Goal: Transaction & Acquisition: Book appointment/travel/reservation

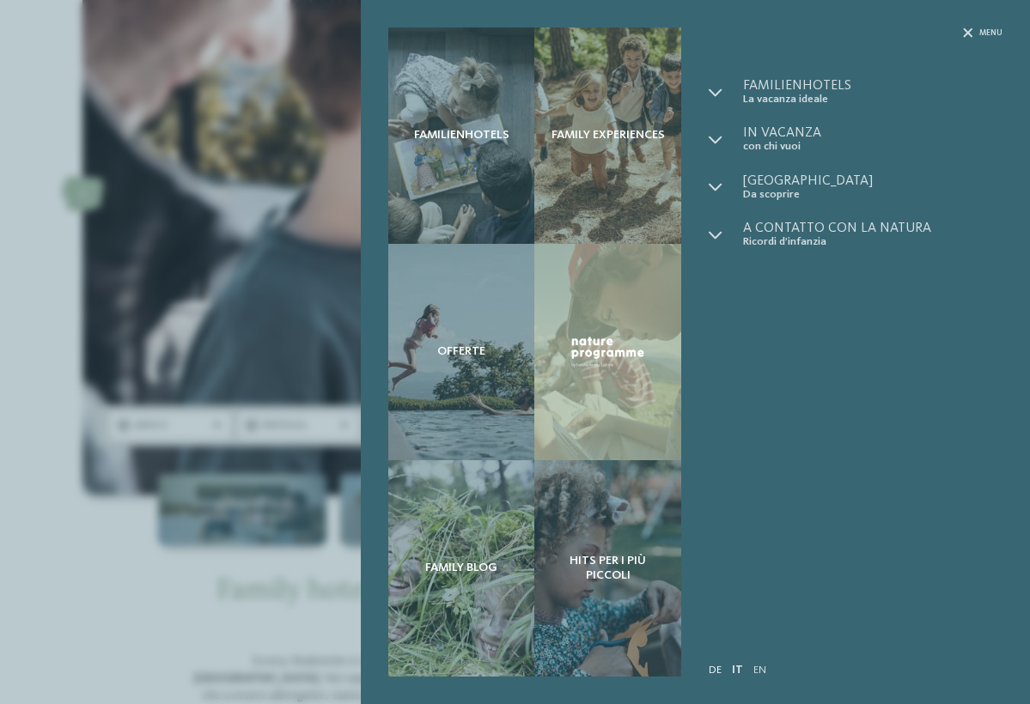
click at [712, 675] on link "DE" at bounding box center [715, 670] width 13 height 11
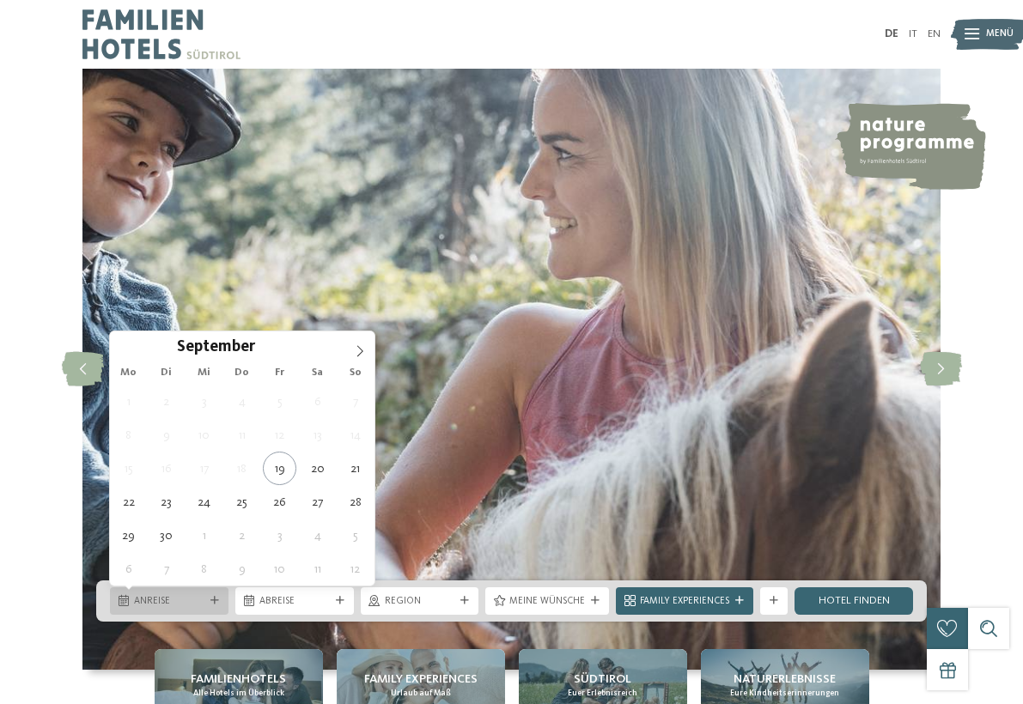
click at [207, 598] on div "Anreise" at bounding box center [169, 601] width 77 height 15
click at [362, 351] on icon at bounding box center [360, 351] width 12 height 12
type div "30.12.2025"
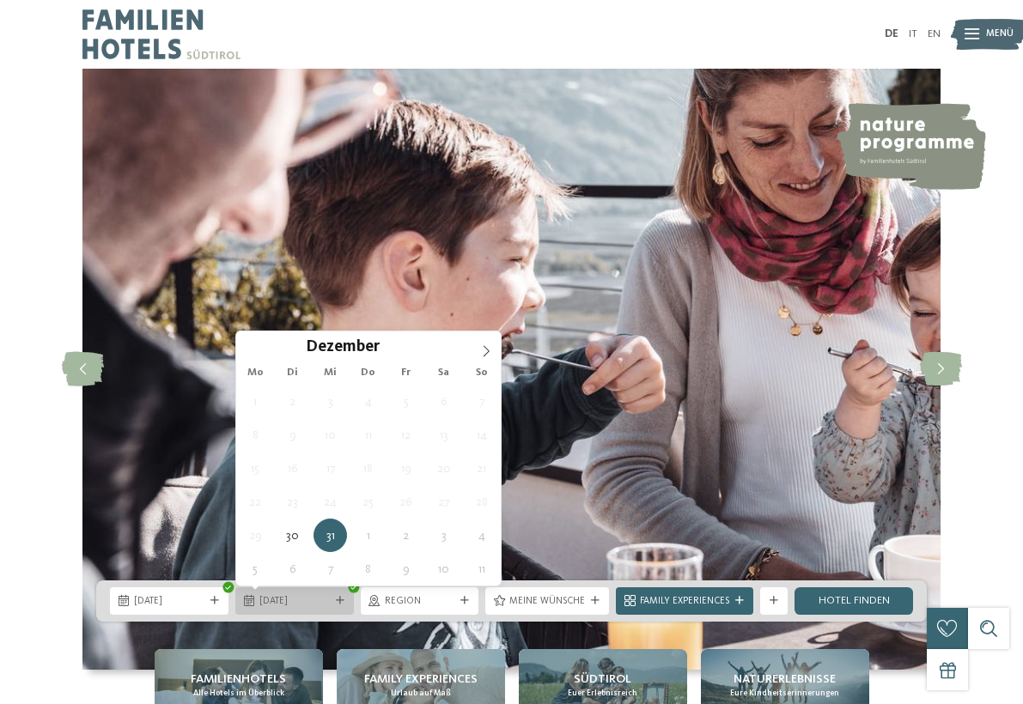
click at [282, 606] on span "31.12.2025" at bounding box center [294, 602] width 70 height 14
type div "03.01.2026"
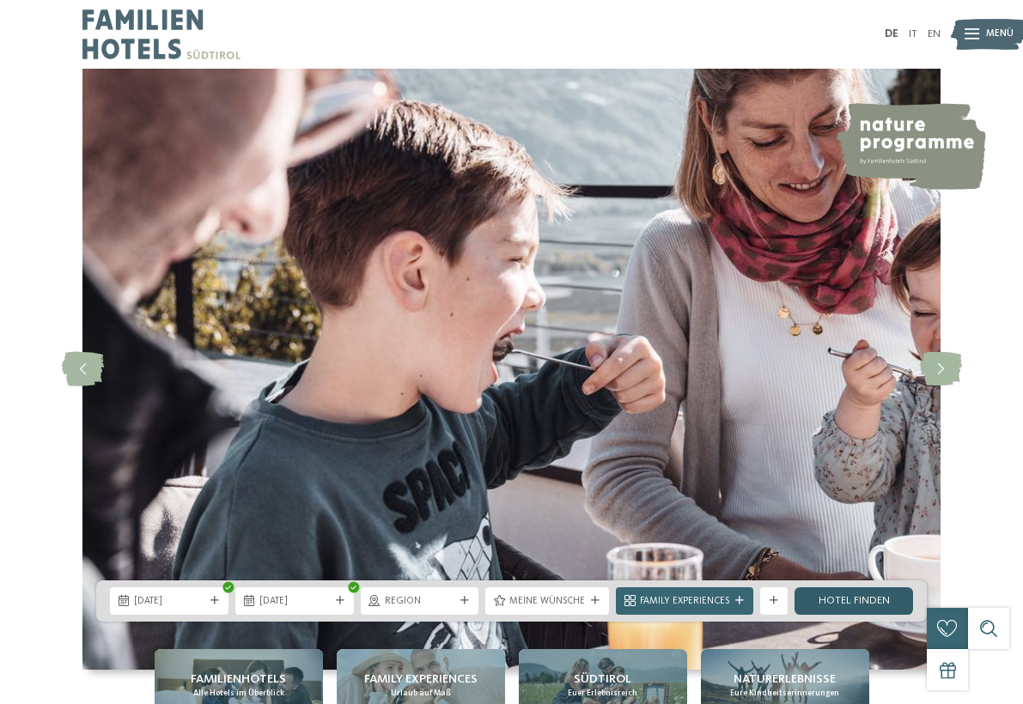
click at [837, 607] on link "Hotel finden" at bounding box center [854, 601] width 119 height 27
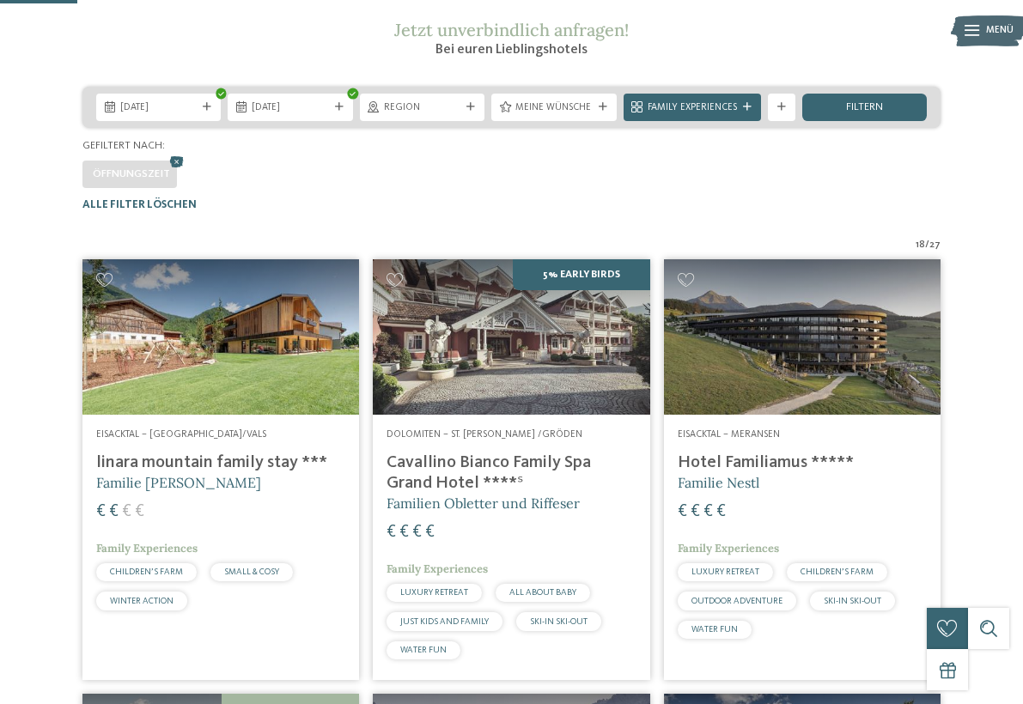
scroll to position [239, 0]
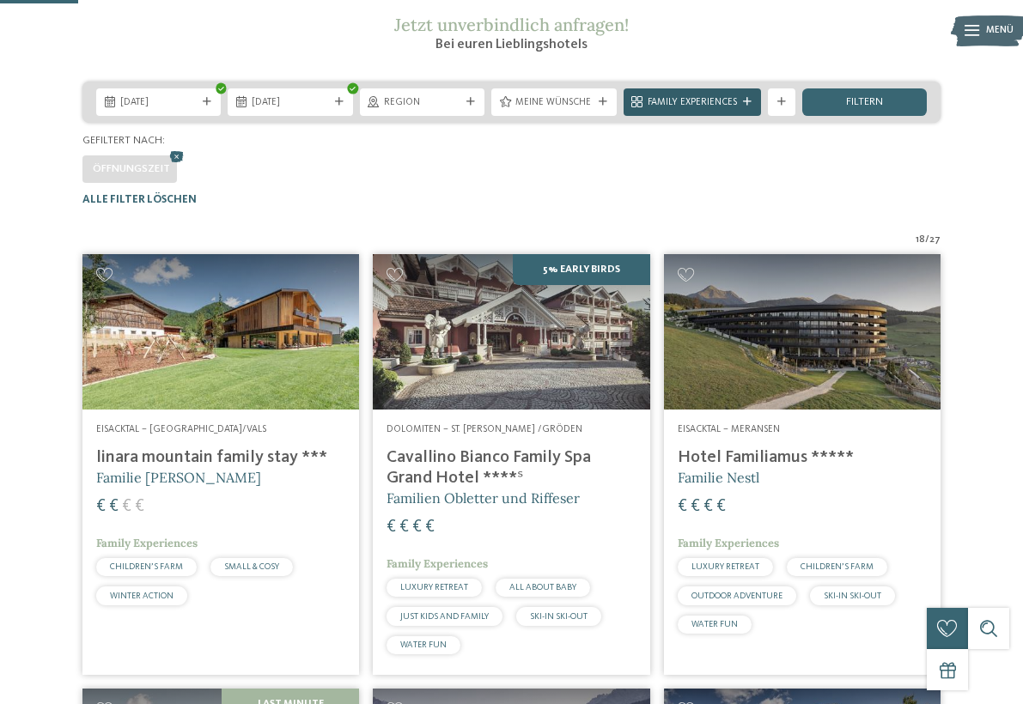
click at [740, 107] on div at bounding box center [747, 102] width 14 height 9
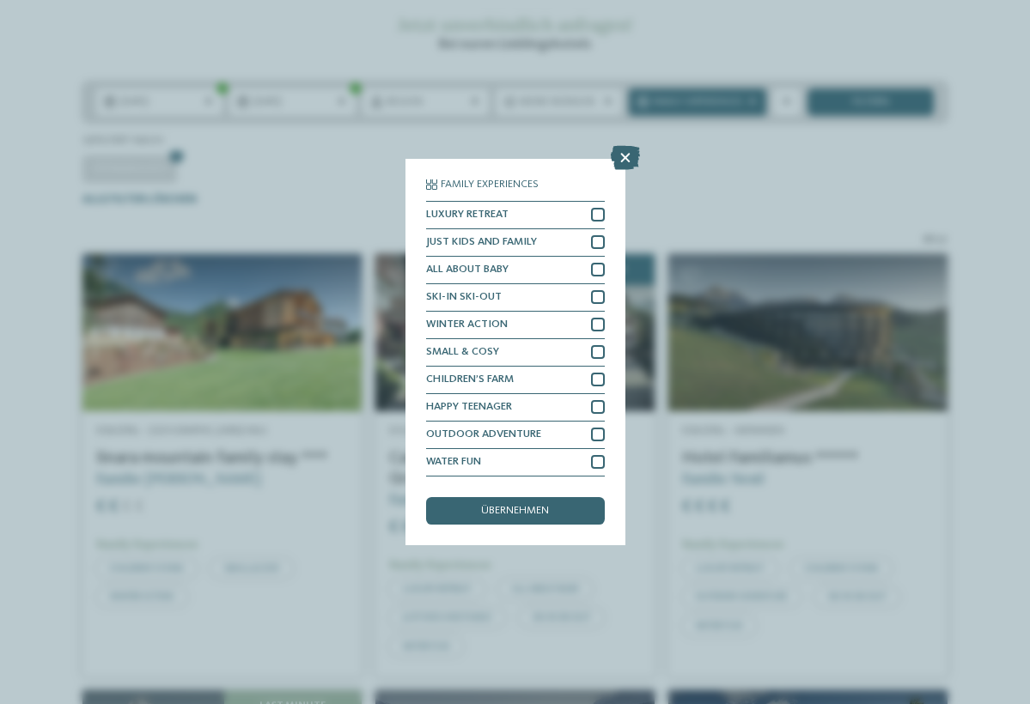
click at [677, 193] on div "Family Experiences LUXURY RETREAT JUST KIDS AND FAMILY" at bounding box center [515, 352] width 1030 height 704
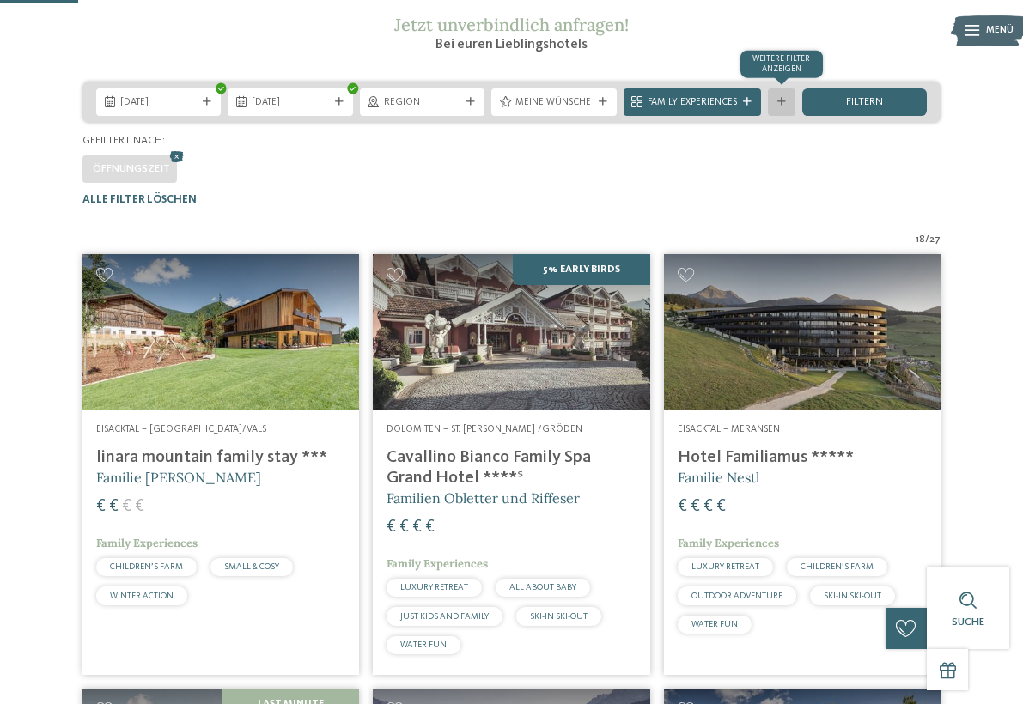
click at [785, 116] on div "Weitere Filter anzeigen" at bounding box center [781, 101] width 27 height 27
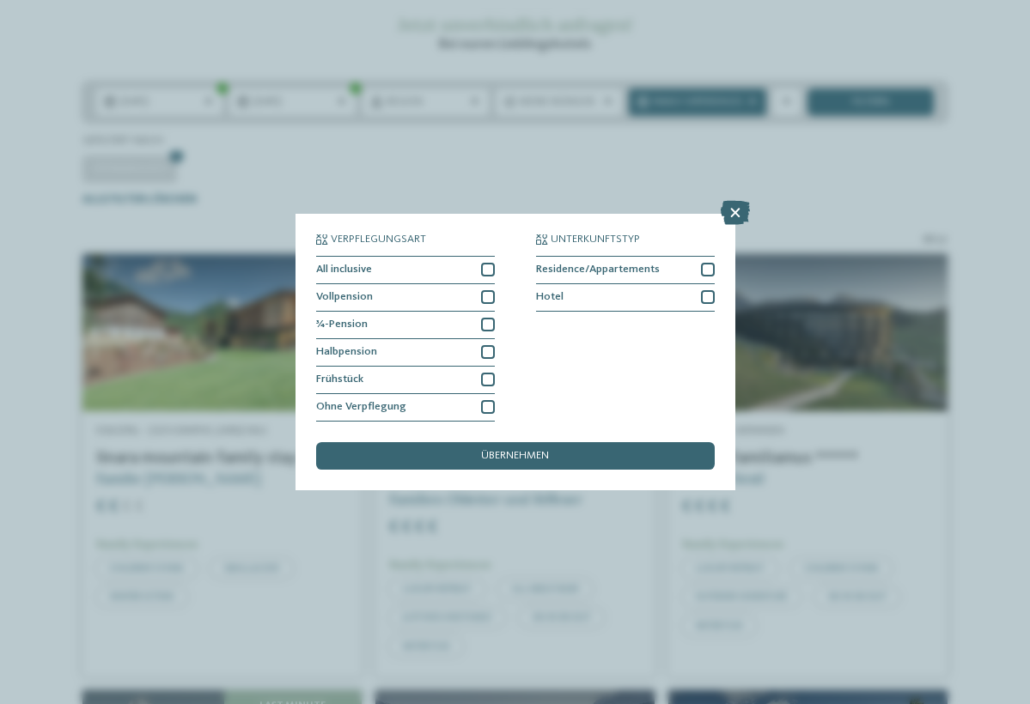
click at [836, 208] on div "Verpflegungsart All inclusive Vollpension Hotel" at bounding box center [515, 352] width 1030 height 704
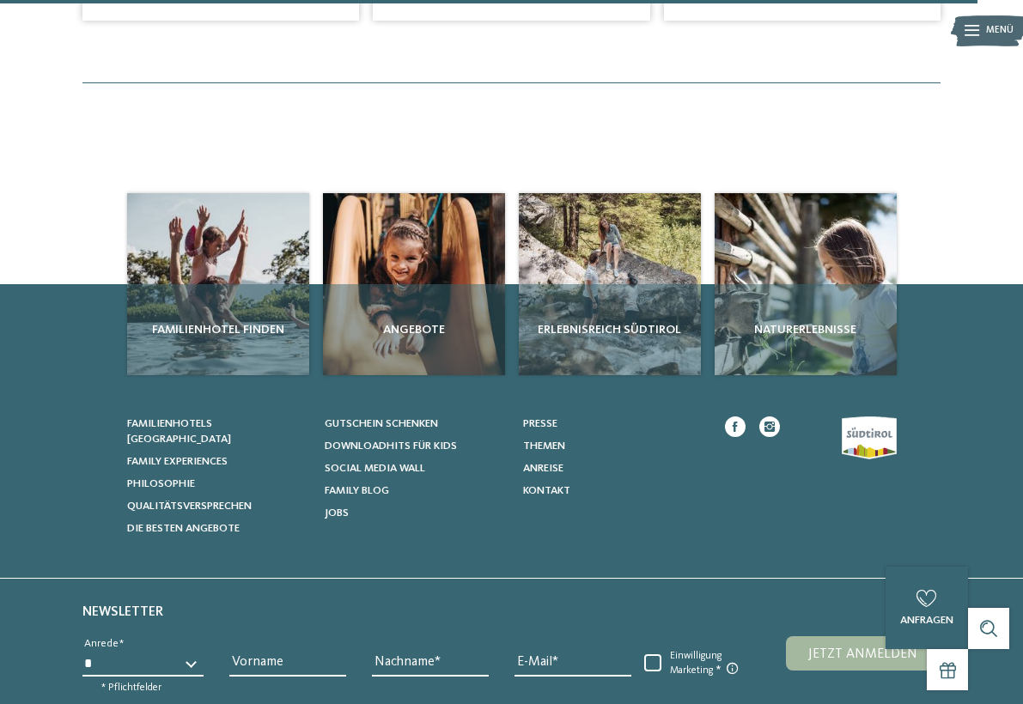
scroll to position [2991, 0]
